Goal: Information Seeking & Learning: Check status

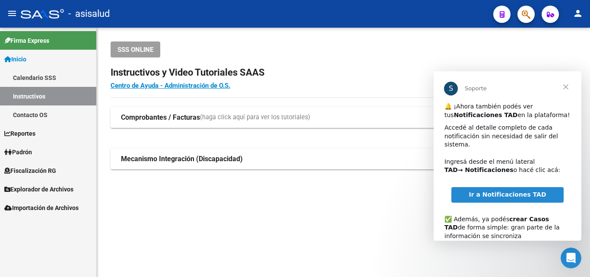
click at [569, 88] on span "Cerrar" at bounding box center [565, 86] width 31 height 31
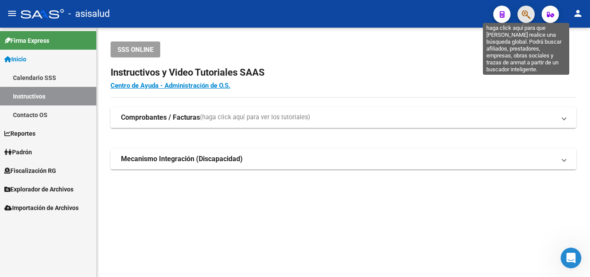
click at [525, 16] on icon "button" at bounding box center [526, 14] width 9 height 10
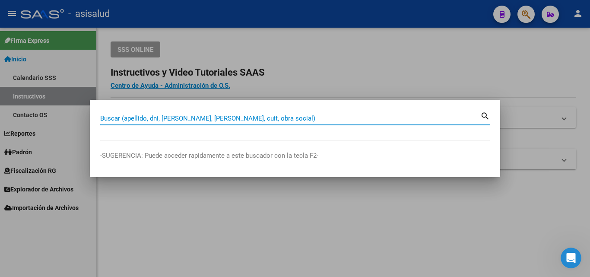
paste input "26399741"
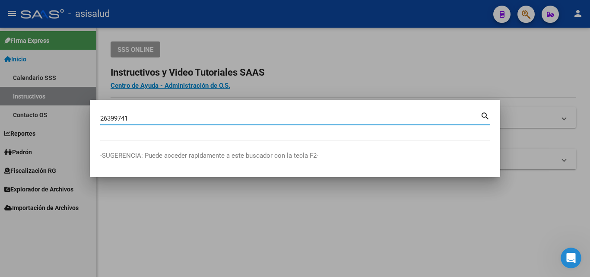
type input "26399741"
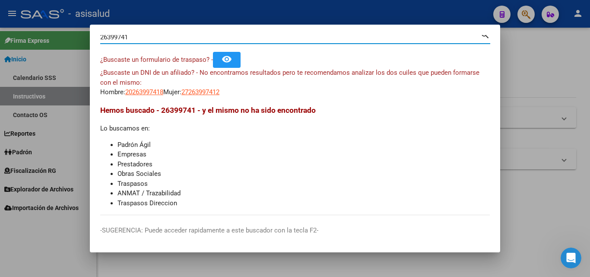
scroll to position [13, 0]
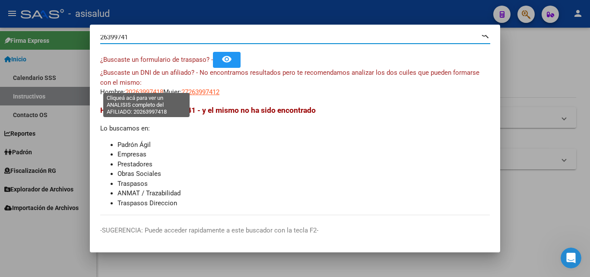
click at [144, 88] on span "20263997418" at bounding box center [144, 92] width 38 height 8
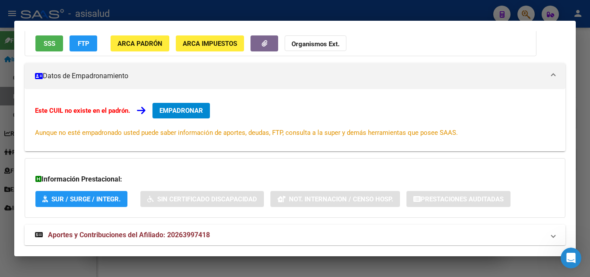
scroll to position [95, 0]
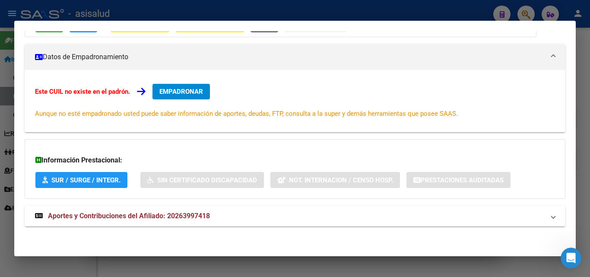
click at [153, 217] on span "Aportes y Contribuciones del Afiliado: 20263997418" at bounding box center [129, 216] width 162 height 8
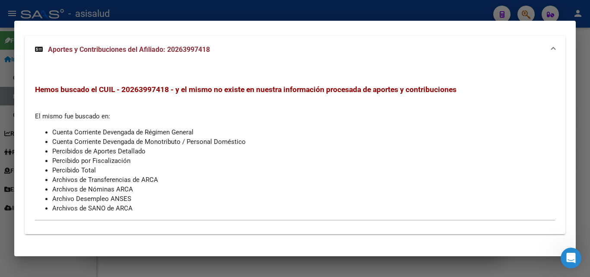
scroll to position [272, 0]
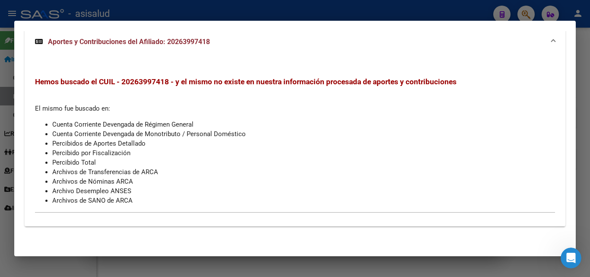
click at [146, 40] on span "Aportes y Contribuciones del Afiliado: 20263997418" at bounding box center [129, 42] width 162 height 8
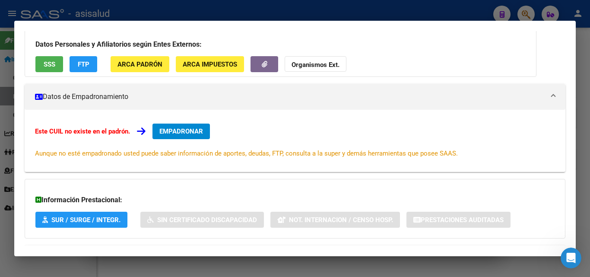
scroll to position [9, 0]
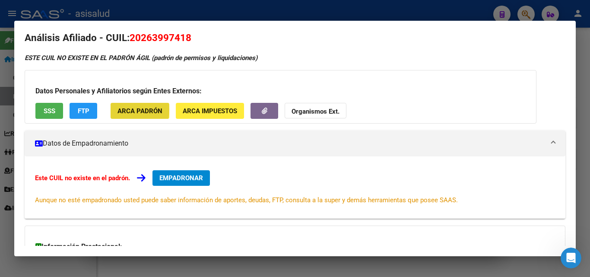
click at [121, 109] on span "ARCA Padrón" at bounding box center [139, 111] width 45 height 8
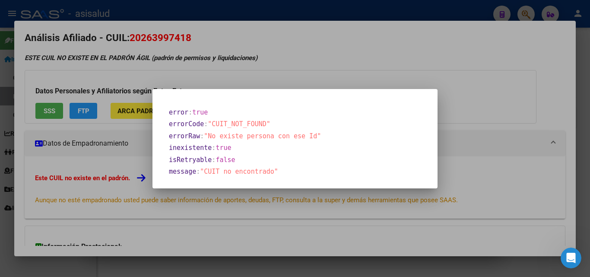
click at [325, 78] on div at bounding box center [295, 138] width 590 height 277
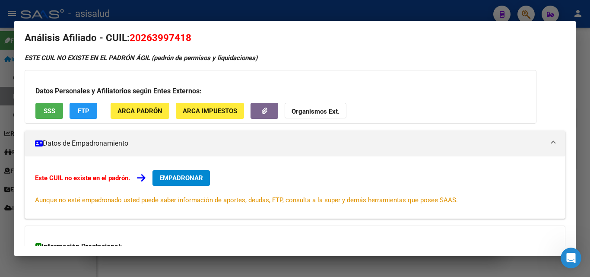
click at [215, 112] on span "ARCA Impuestos" at bounding box center [210, 111] width 54 height 8
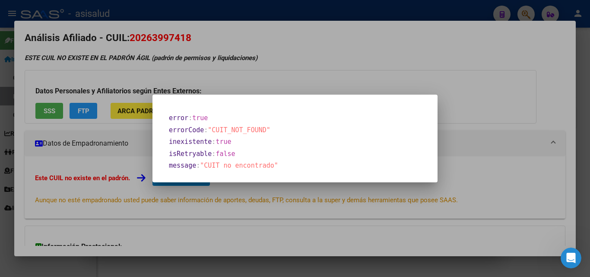
click at [82, 114] on div at bounding box center [295, 138] width 590 height 277
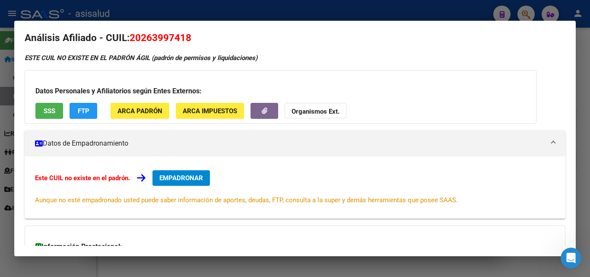
click at [79, 109] on span "FTP" at bounding box center [84, 111] width 12 height 8
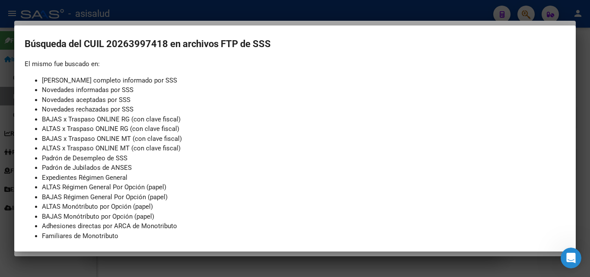
scroll to position [0, 0]
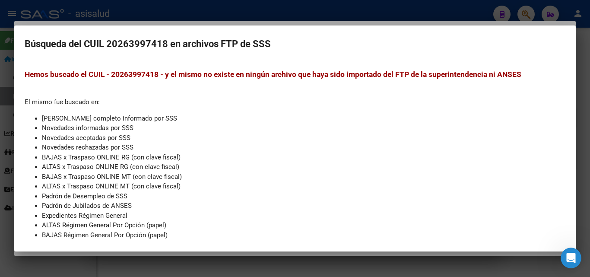
click at [282, 15] on div at bounding box center [295, 138] width 590 height 277
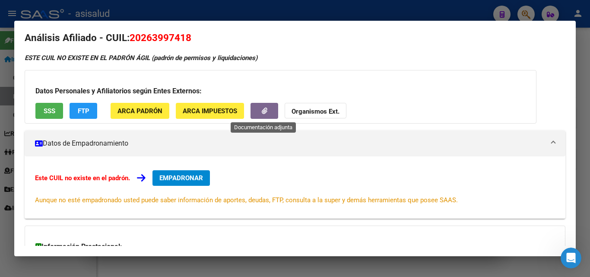
click at [269, 108] on button "button" at bounding box center [264, 111] width 28 height 16
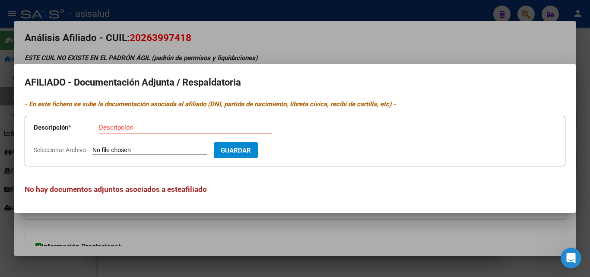
click at [323, 63] on div at bounding box center [295, 138] width 590 height 277
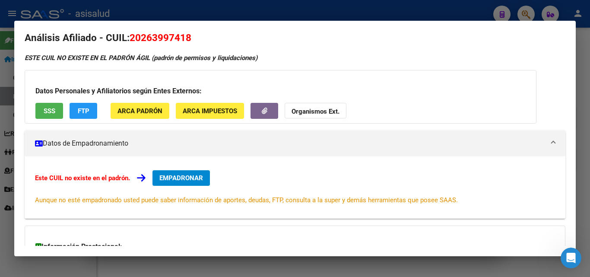
click at [339, 109] on button "Organismos Ext." at bounding box center [316, 111] width 62 height 16
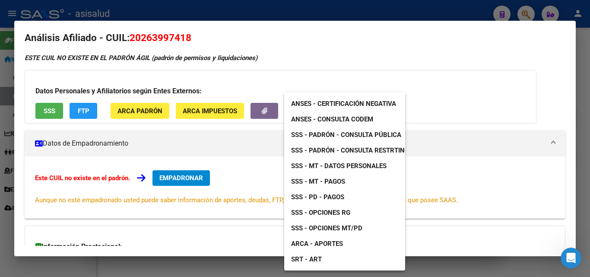
click at [318, 119] on span "ANSES - Consulta CODEM" at bounding box center [332, 119] width 82 height 8
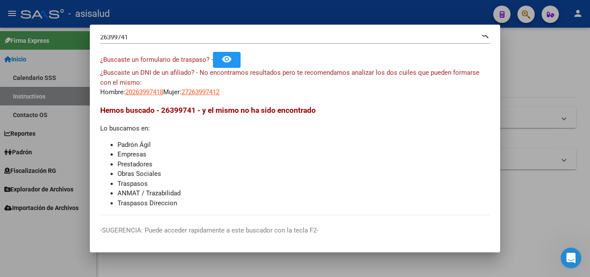
click at [534, 15] on div at bounding box center [295, 138] width 590 height 277
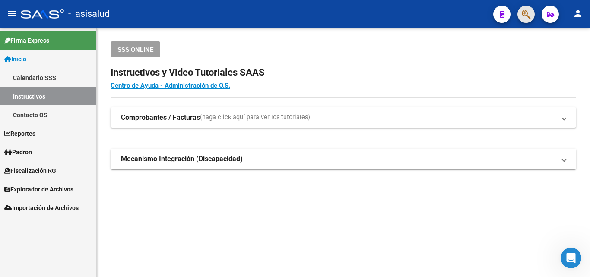
click at [521, 9] on button "button" at bounding box center [525, 14] width 17 height 17
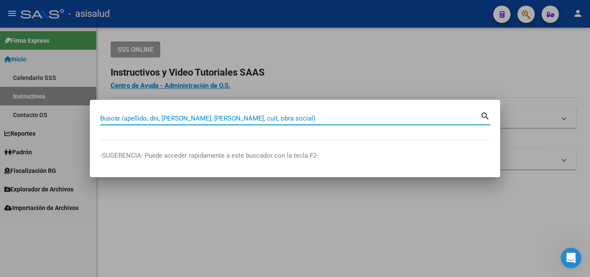
paste input "20-18114134-5"
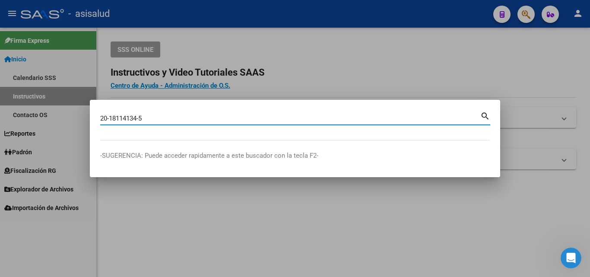
type input "20181141345"
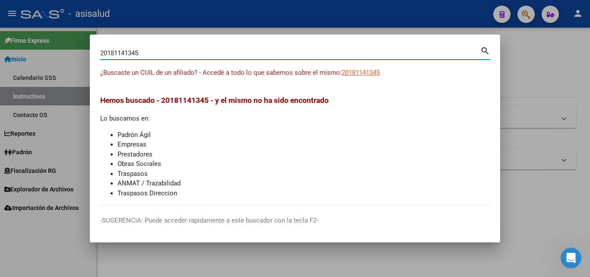
click at [372, 68] on app-link-go-to "20181141345" at bounding box center [361, 73] width 38 height 10
click at [368, 76] on app-link-go-to "20181141345" at bounding box center [361, 73] width 38 height 10
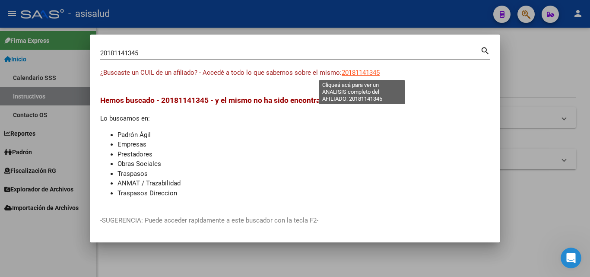
click at [370, 73] on span "20181141345" at bounding box center [361, 73] width 38 height 8
type textarea "20181141345"
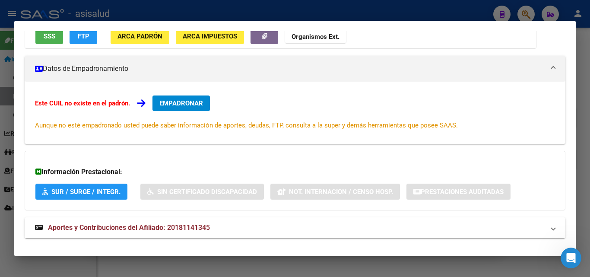
scroll to position [107, 0]
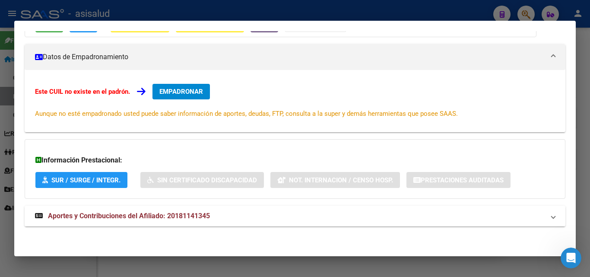
click at [136, 221] on mat-expansion-panel-header "Aportes y Contribuciones del Afiliado: 20181141345" at bounding box center [295, 216] width 541 height 21
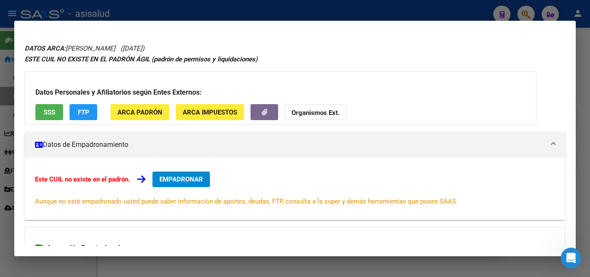
scroll to position [0, 0]
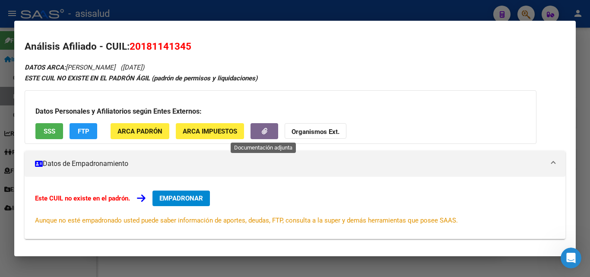
click at [269, 130] on button "button" at bounding box center [264, 131] width 28 height 16
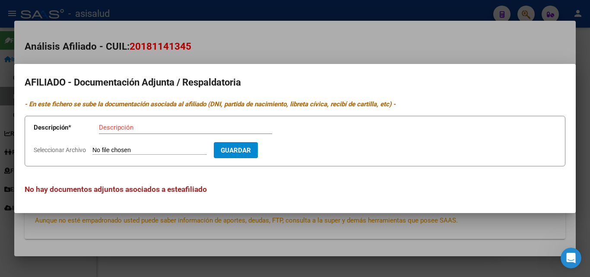
click at [332, 30] on div at bounding box center [295, 138] width 590 height 277
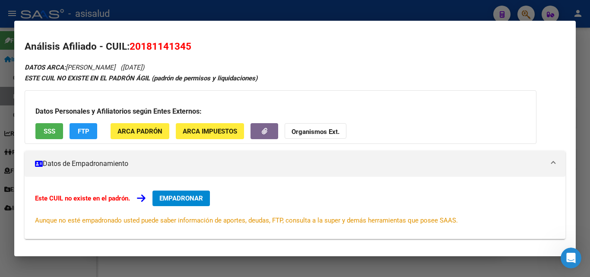
click at [331, 126] on button "Organismos Ext." at bounding box center [316, 131] width 62 height 16
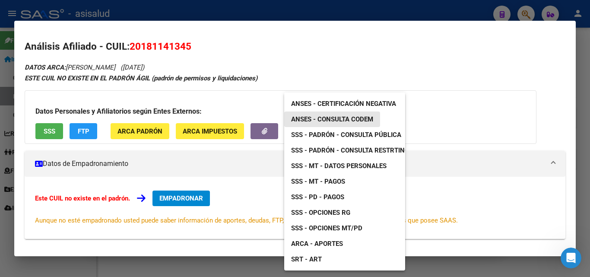
click at [351, 116] on span "ANSES - Consulta CODEM" at bounding box center [332, 119] width 82 height 8
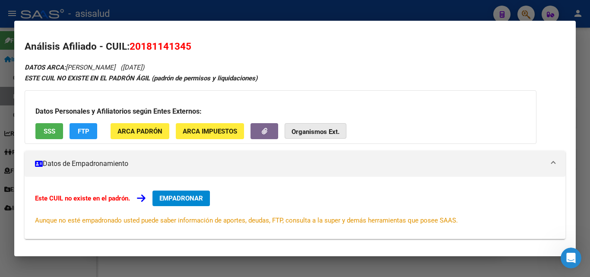
click at [301, 128] on strong "Organismos Ext." at bounding box center [315, 132] width 48 height 8
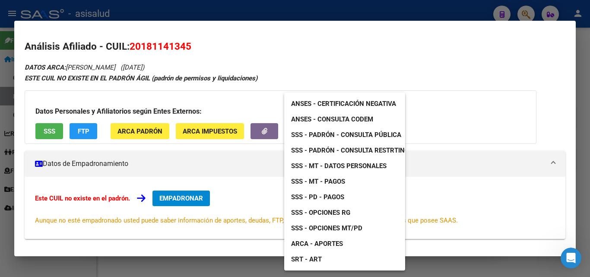
click at [335, 243] on span "ARCA - Aportes" at bounding box center [317, 244] width 52 height 8
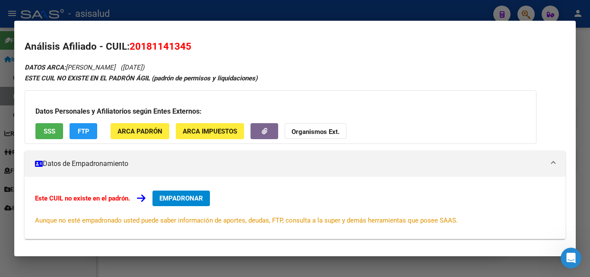
click at [589, 63] on div at bounding box center [295, 138] width 590 height 277
